Goal: Task Accomplishment & Management: Use online tool/utility

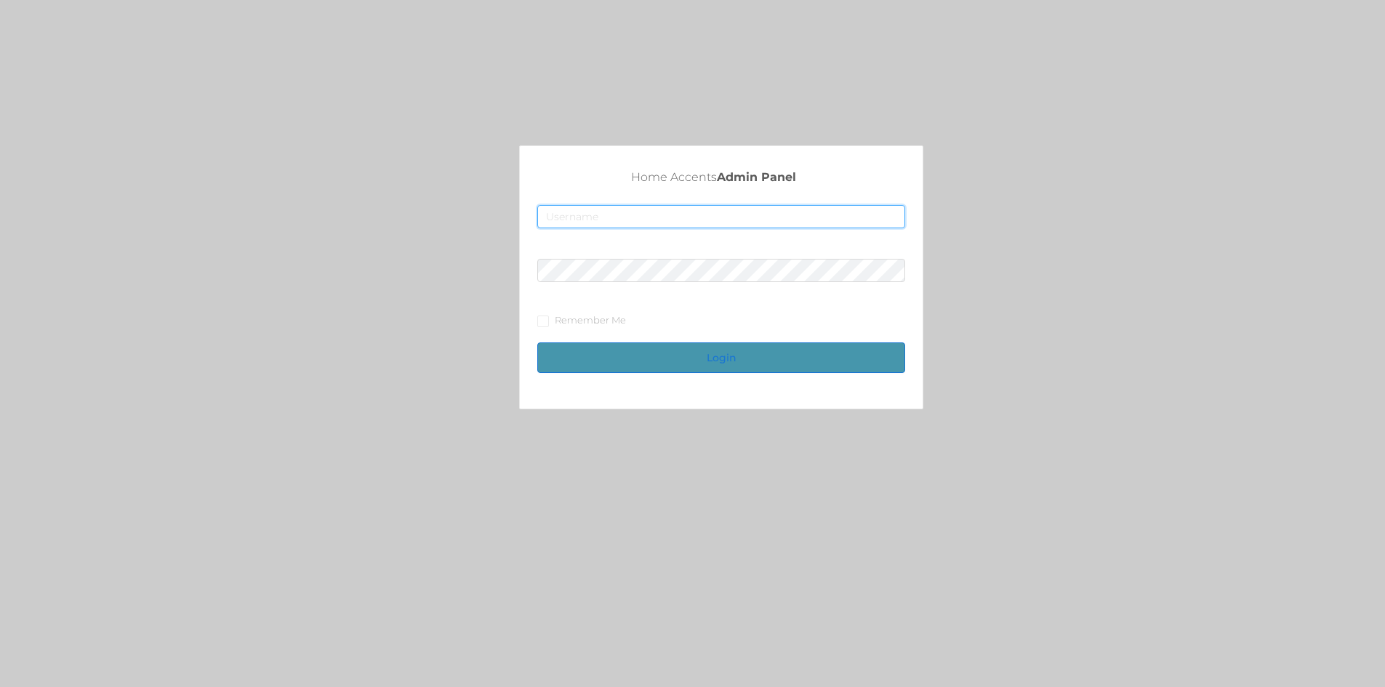
type input "[EMAIL_ADDRESS][DOMAIN_NAME]"
click at [755, 363] on button "Login" at bounding box center [721, 357] width 368 height 31
